Goal: Task Accomplishment & Management: Use online tool/utility

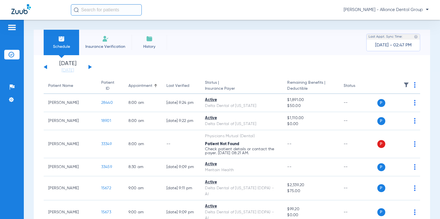
click at [108, 42] on img at bounding box center [105, 38] width 7 height 7
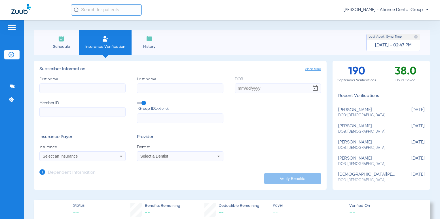
click at [104, 90] on input "First name" at bounding box center [82, 89] width 86 height 10
drag, startPoint x: 58, startPoint y: 41, endPoint x: 64, endPoint y: 50, distance: 10.4
click at [58, 41] on img at bounding box center [61, 38] width 7 height 7
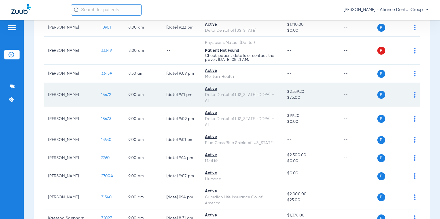
scroll to position [113, 0]
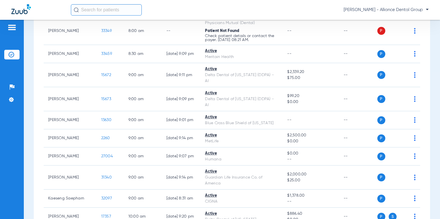
click at [130, 13] on input "text" at bounding box center [106, 9] width 71 height 11
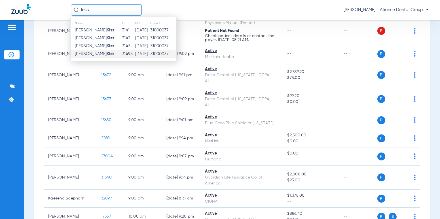
type input "kiss"
click at [89, 56] on span "[PERSON_NAME]" at bounding box center [94, 54] width 39 height 4
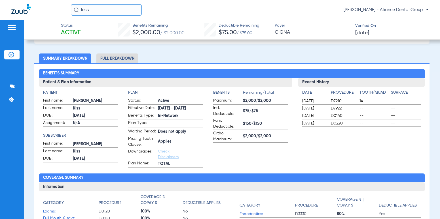
scroll to position [27, 0]
drag, startPoint x: 382, startPoint y: 58, endPoint x: 325, endPoint y: 146, distance: 105.3
click at [325, 146] on div "Recent History Date Procedure Tooth/Quad Surface [DATE] D7210 14 -- [DATE] D792…" at bounding box center [361, 123] width 126 height 90
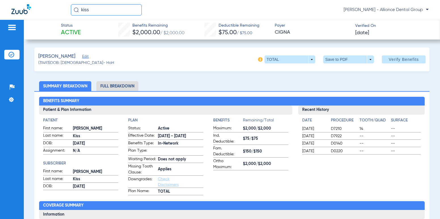
click at [258, 59] on img at bounding box center [260, 59] width 5 height 5
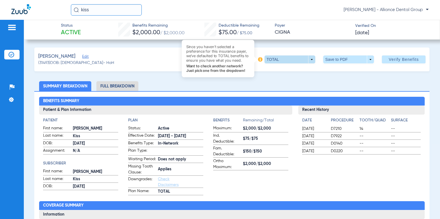
click at [307, 61] on span at bounding box center [289, 60] width 51 height 8
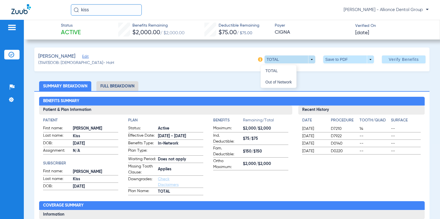
click at [307, 61] on div at bounding box center [220, 109] width 440 height 219
drag, startPoint x: 123, startPoint y: 73, endPoint x: 144, endPoint y: 68, distance: 22.1
click at [109, 86] on li "Full Breakdown" at bounding box center [117, 86] width 42 height 10
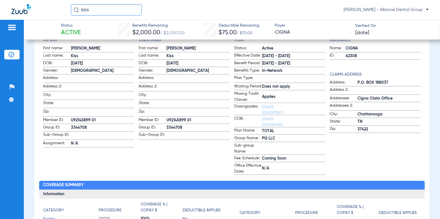
scroll to position [85, 0]
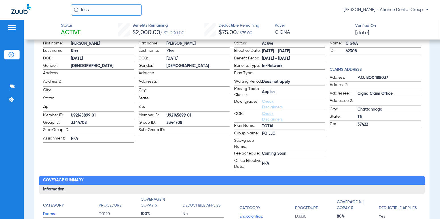
click at [266, 109] on link "Check Disclaimers" at bounding box center [272, 105] width 21 height 10
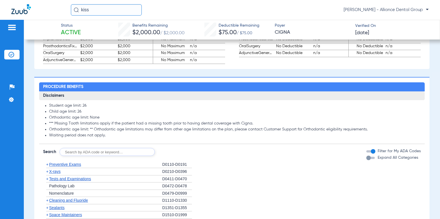
scroll to position [458, 0]
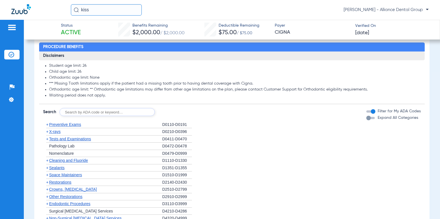
drag, startPoint x: 242, startPoint y: 168, endPoint x: 224, endPoint y: 156, distance: 21.1
click at [224, 156] on li "+ Nomenclature D0479-D0999" at bounding box center [231, 153] width 377 height 7
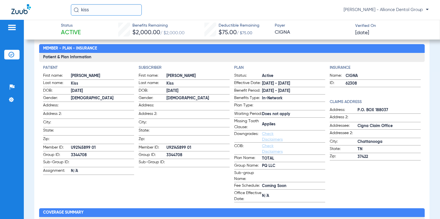
scroll to position [0, 0]
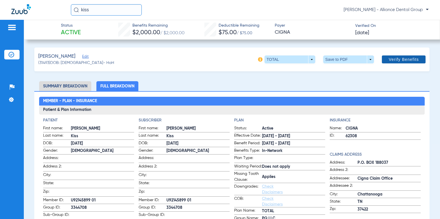
click at [401, 58] on span "Verify Benefits" at bounding box center [403, 59] width 30 height 5
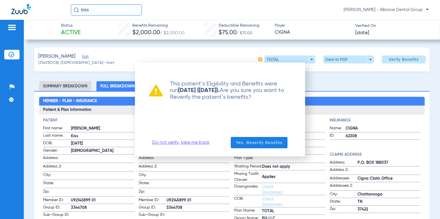
click at [185, 144] on link "Do not verify, take me back" at bounding box center [180, 143] width 57 height 6
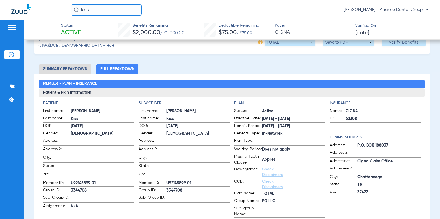
scroll to position [85, 0]
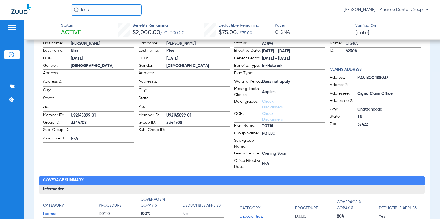
drag, startPoint x: 85, startPoint y: 116, endPoint x: 145, endPoint y: 159, distance: 73.4
click at [145, 159] on app-subscriber-information "Subscriber First name: [PERSON_NAME] Last name: Kiss DOB: [DEMOGRAPHIC_DATA] Ge…" at bounding box center [184, 102] width 91 height 138
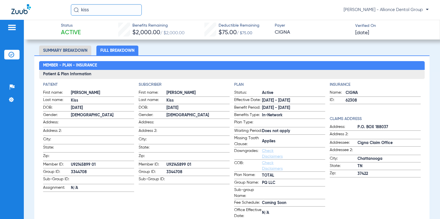
scroll to position [0, 0]
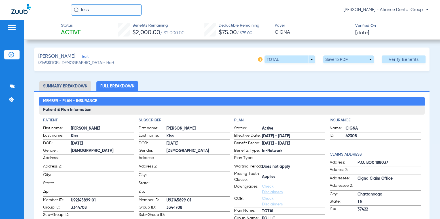
drag, startPoint x: 71, startPoint y: 198, endPoint x: 90, endPoint y: 200, distance: 19.0
click at [90, 200] on span "U92145899 01" at bounding box center [102, 201] width 63 height 6
drag, startPoint x: 90, startPoint y: 200, endPoint x: 86, endPoint y: 198, distance: 3.8
copy span "U92145899"
click at [60, 91] on li "Summary Breakdown" at bounding box center [65, 86] width 52 height 10
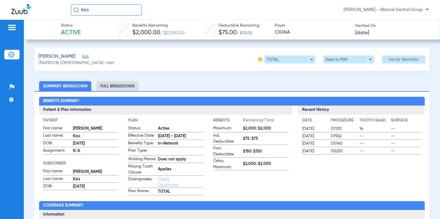
click at [125, 88] on li "Full Breakdown" at bounding box center [117, 86] width 42 height 10
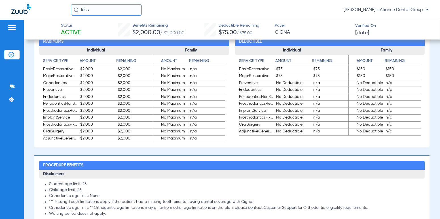
scroll to position [482, 0]
